Goal: Register for event/course

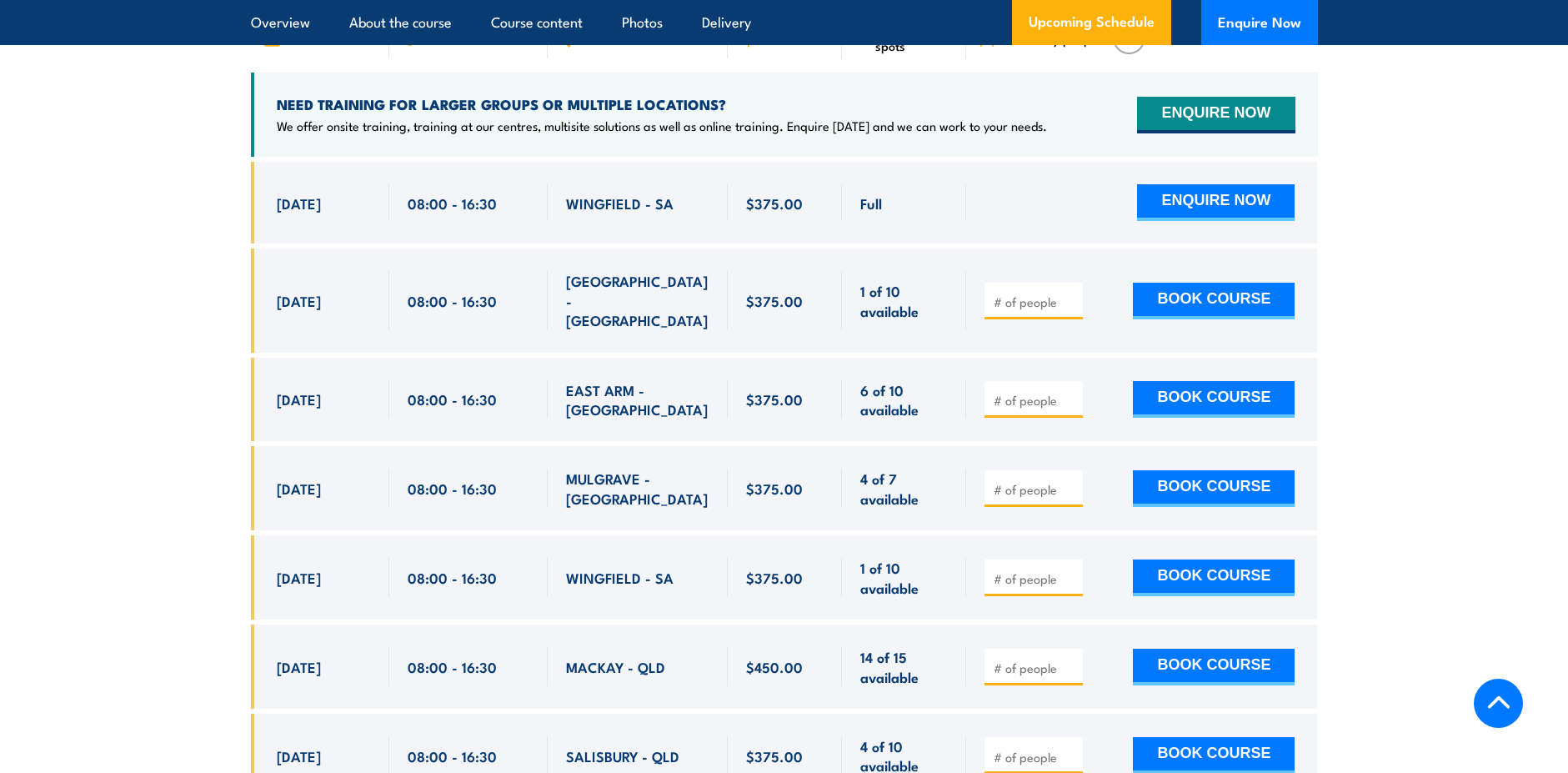
scroll to position [2834, 0]
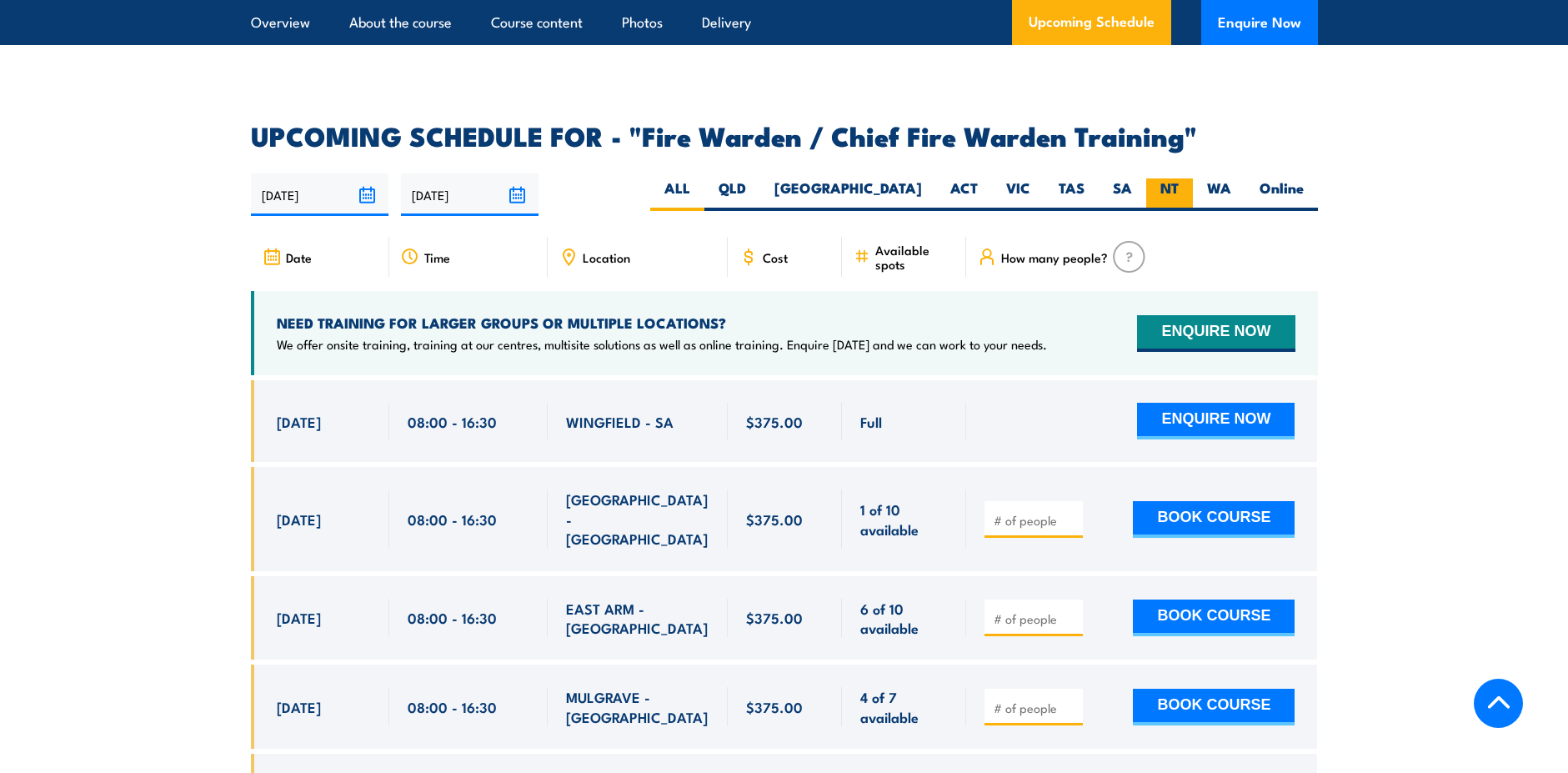
click at [1163, 181] on label "NT" at bounding box center [1169, 195] width 47 height 32
click at [1179, 181] on input "NT" at bounding box center [1184, 183] width 11 height 11
radio input "true"
click at [1164, 183] on label "NT" at bounding box center [1169, 195] width 47 height 32
click at [1179, 183] on input "NT" at bounding box center [1184, 183] width 11 height 11
